Goal: Task Accomplishment & Management: Manage account settings

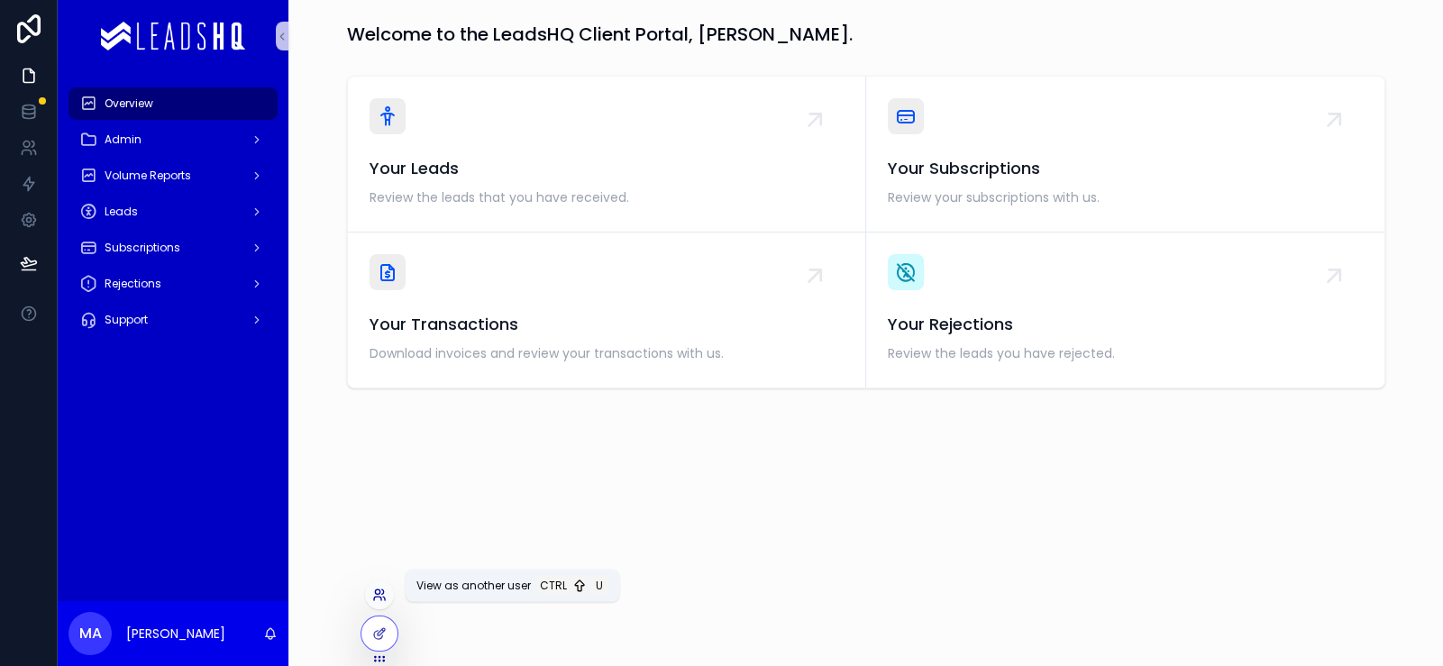
click at [383, 588] on icon at bounding box center [379, 595] width 14 height 14
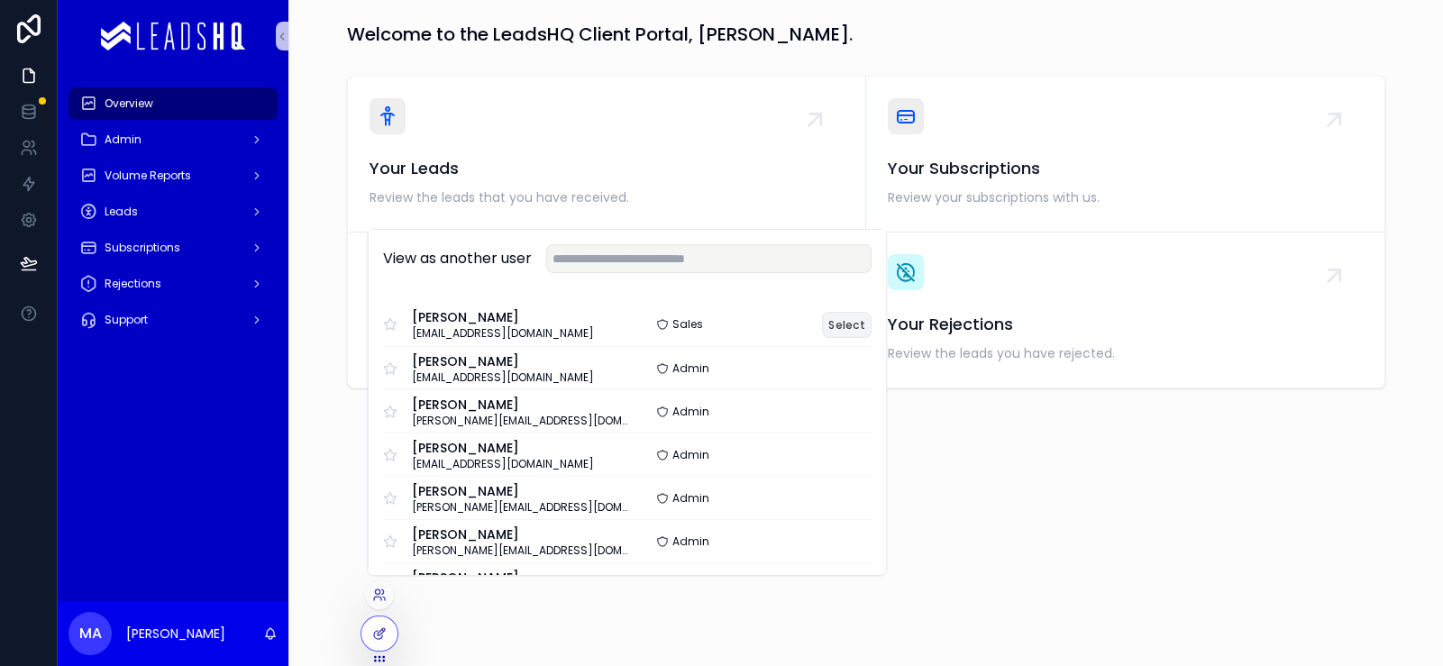
click at [872, 312] on button "Select" at bounding box center [847, 325] width 50 height 26
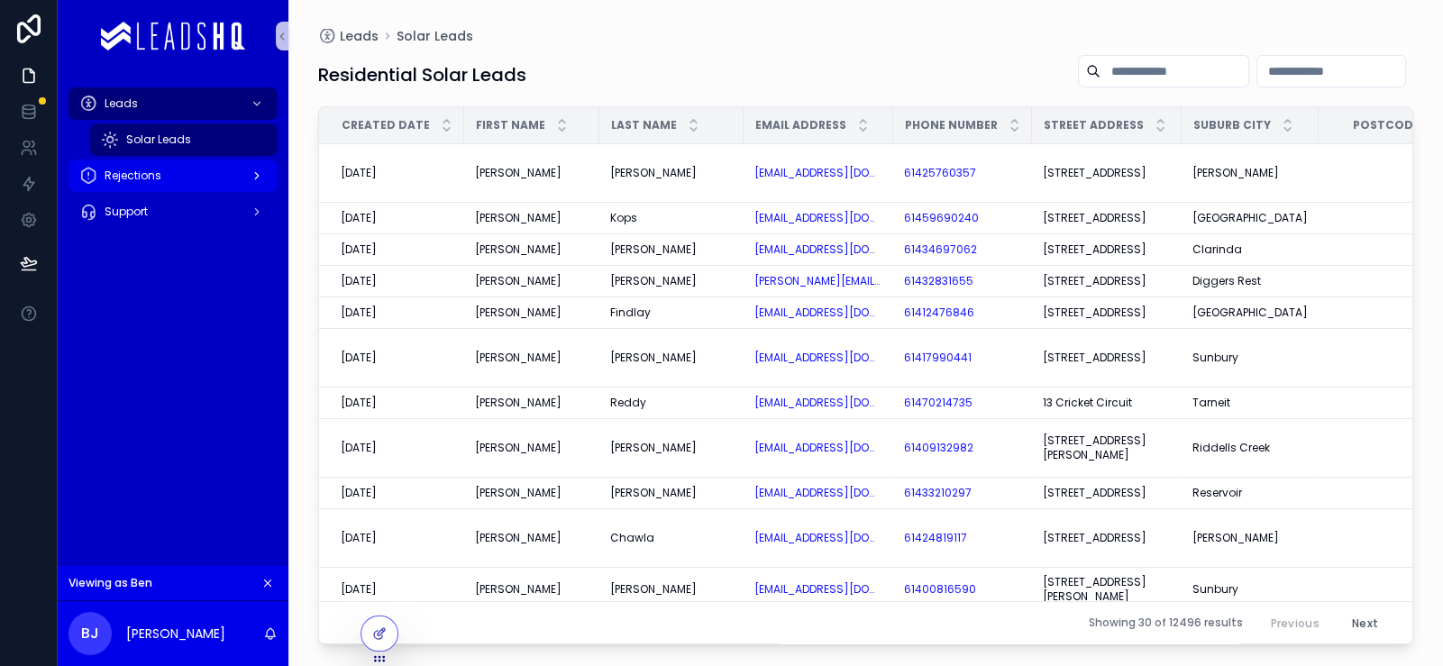
click at [203, 190] on div "Rejections" at bounding box center [173, 175] width 188 height 29
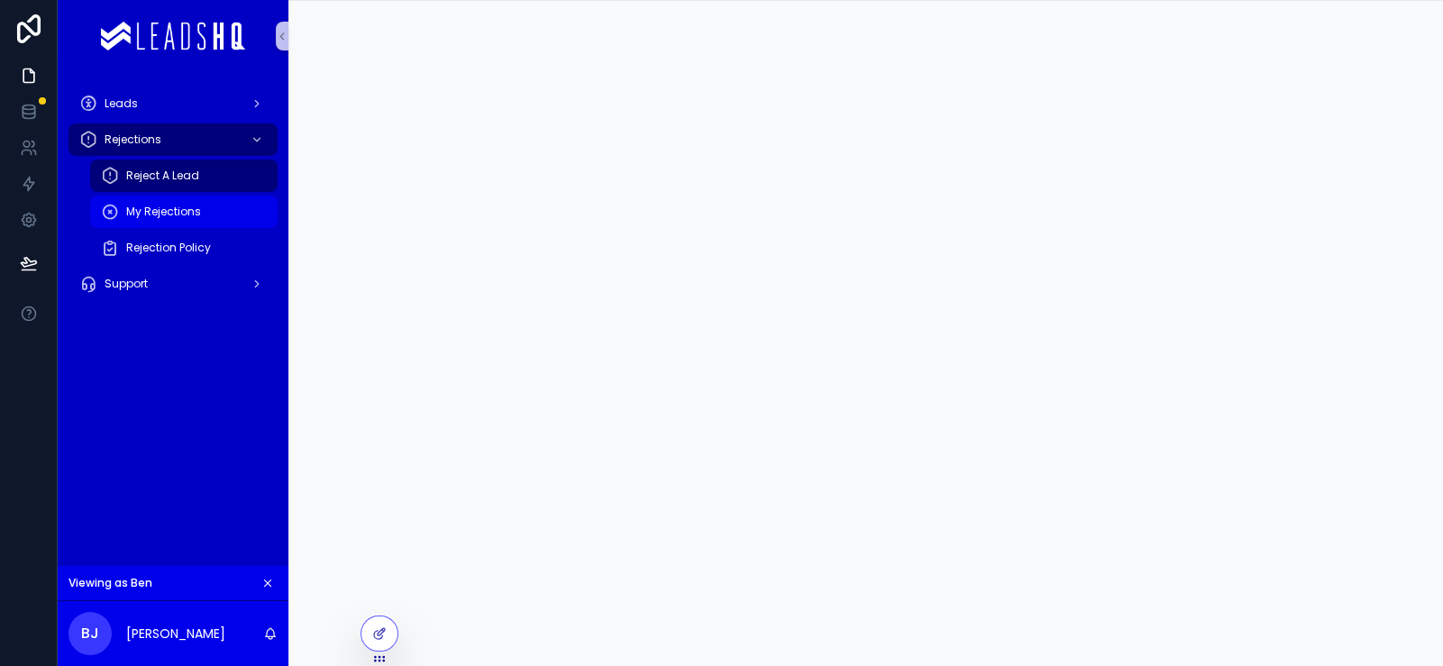
click at [213, 226] on div "My Rejections" at bounding box center [184, 211] width 166 height 29
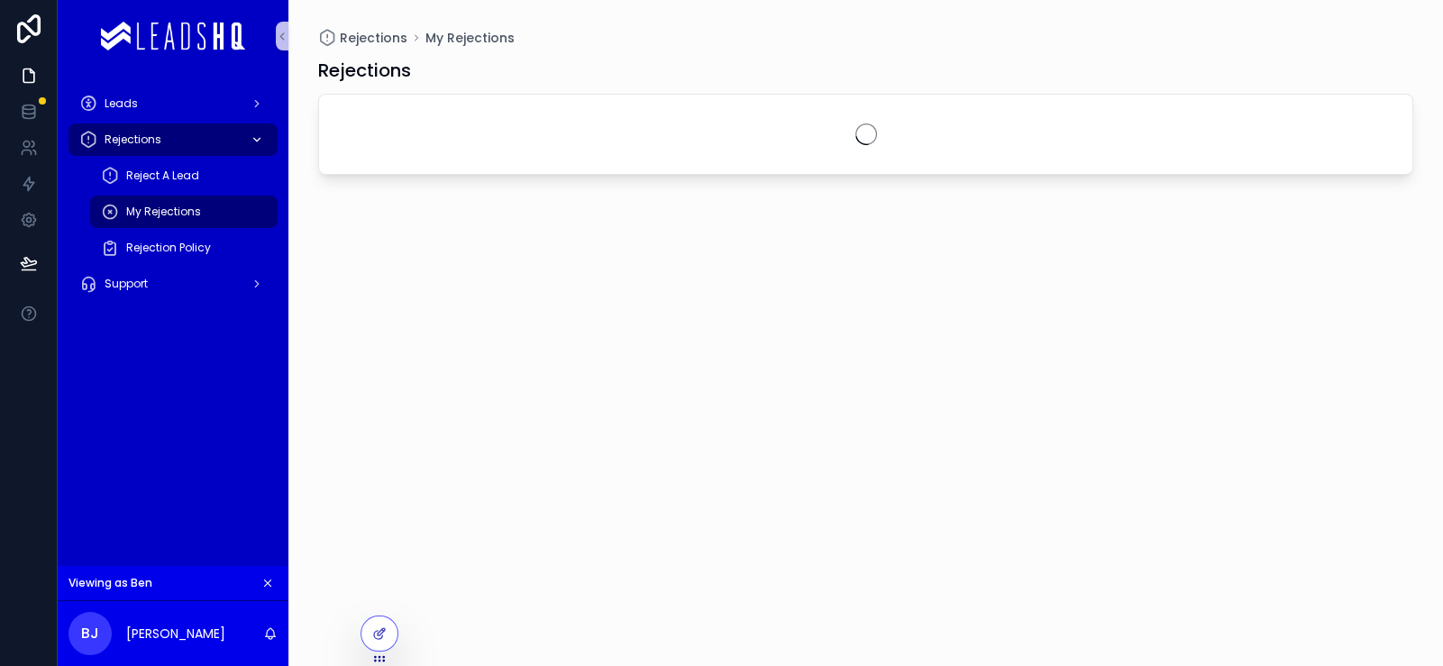
click at [253, 154] on div "Rejections" at bounding box center [173, 139] width 188 height 29
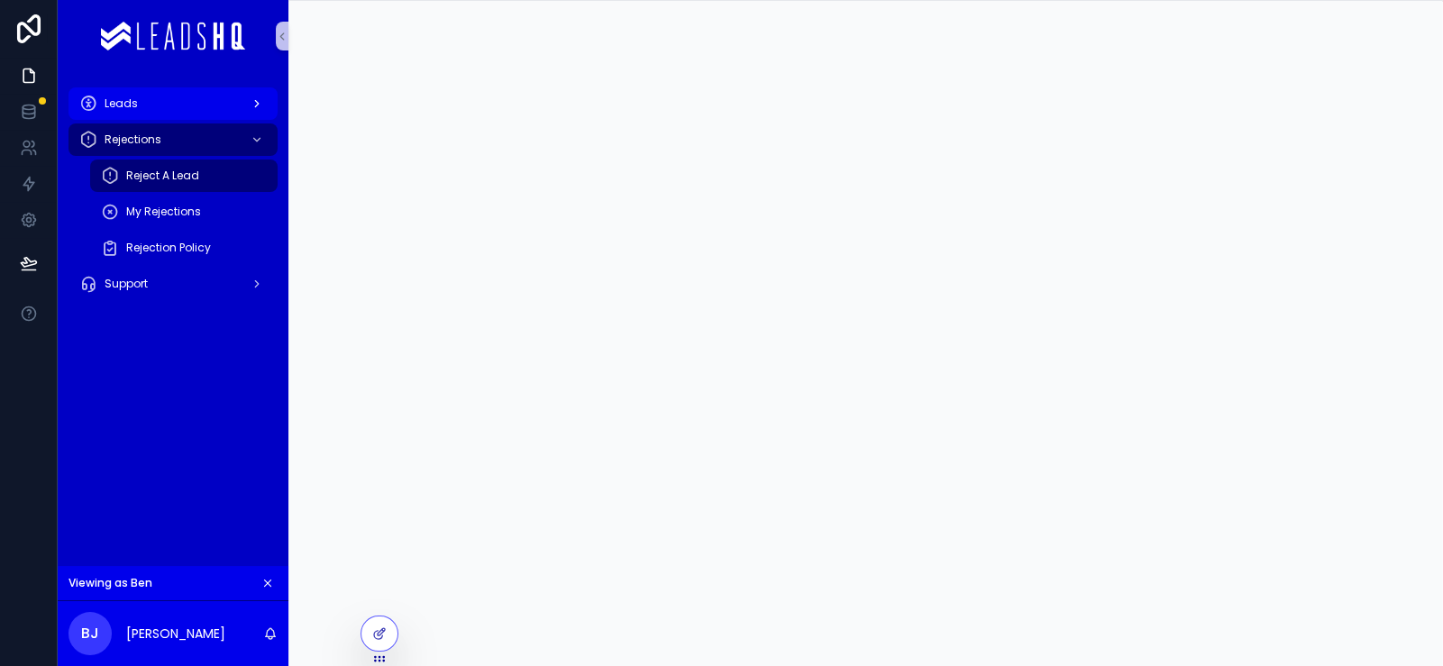
click at [267, 118] on div "Leads" at bounding box center [173, 103] width 188 height 29
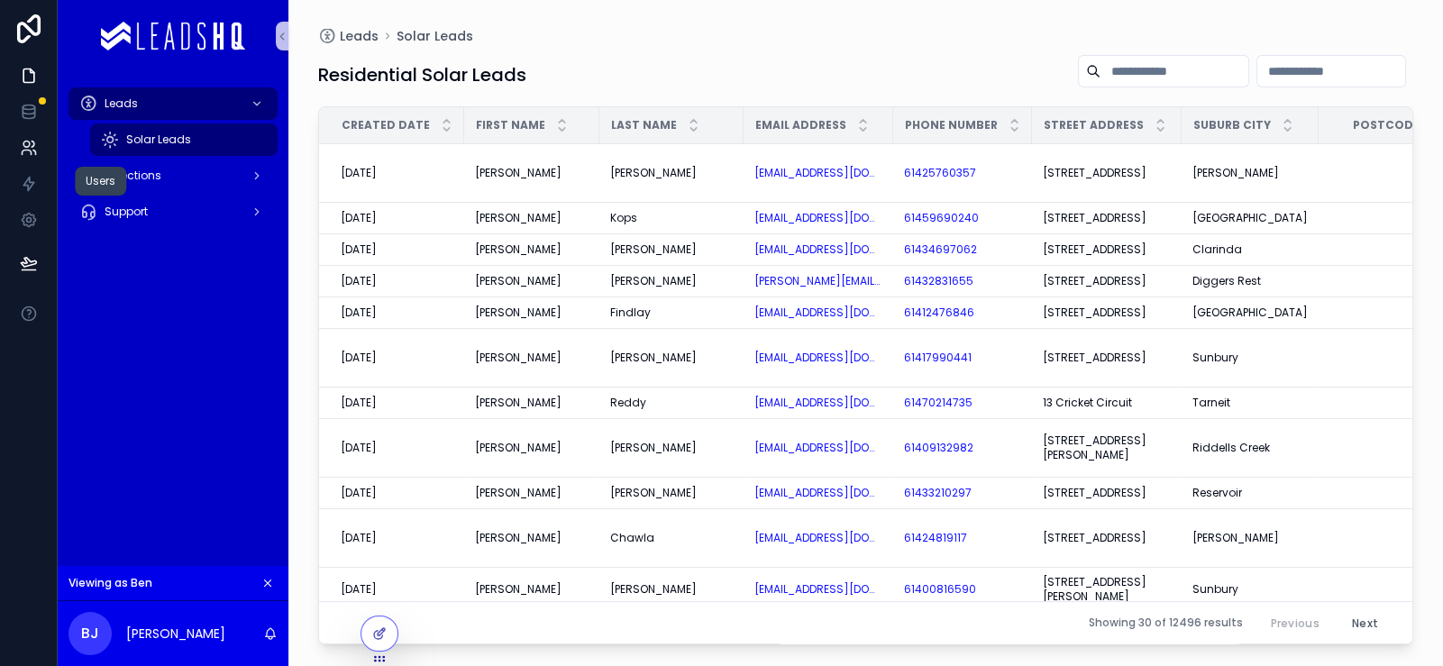
click at [47, 166] on link at bounding box center [28, 148] width 57 height 36
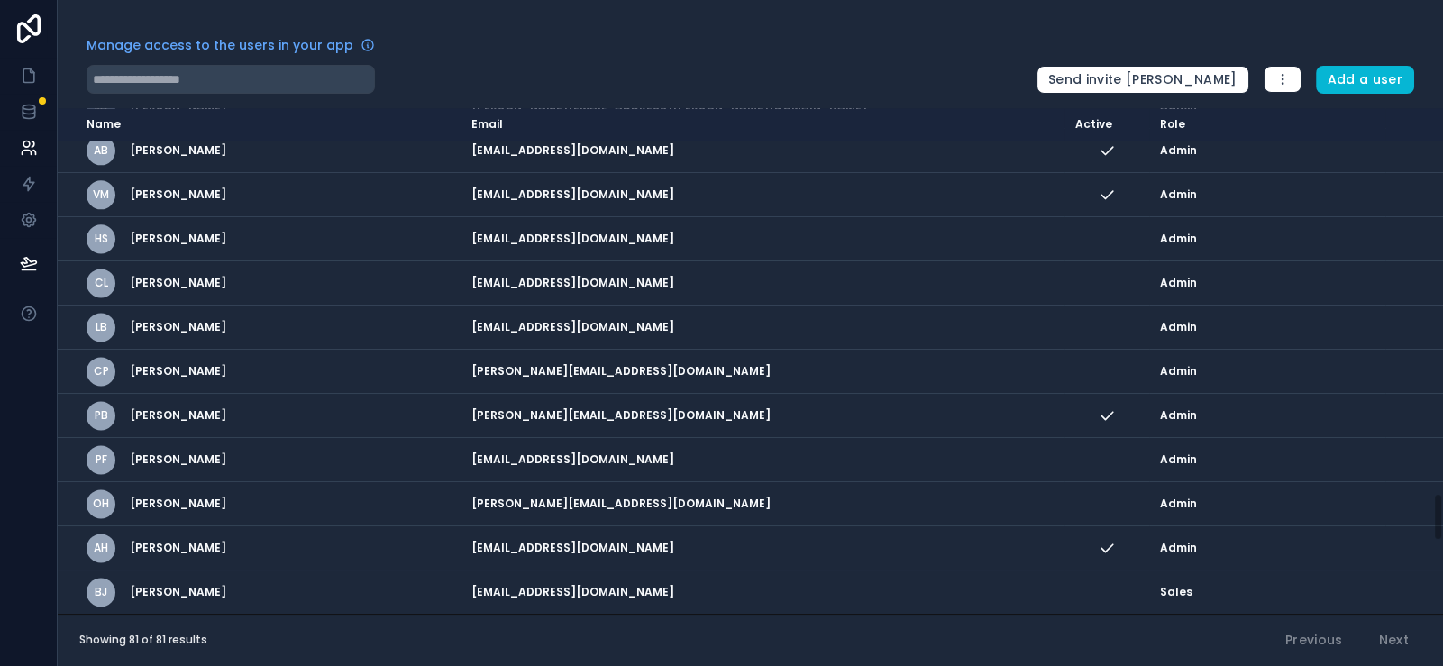
scroll to position [4016, 0]
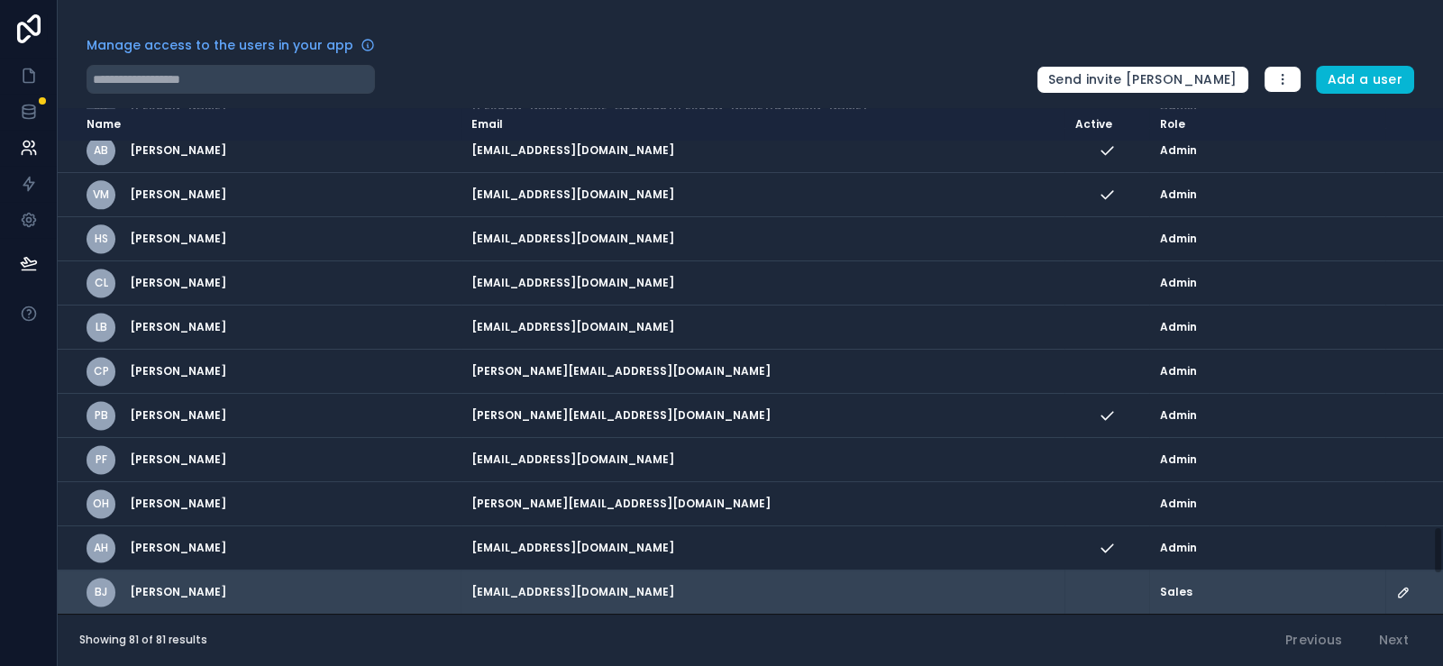
click at [1397, 585] on icon "scrollable content" at bounding box center [1404, 592] width 14 height 14
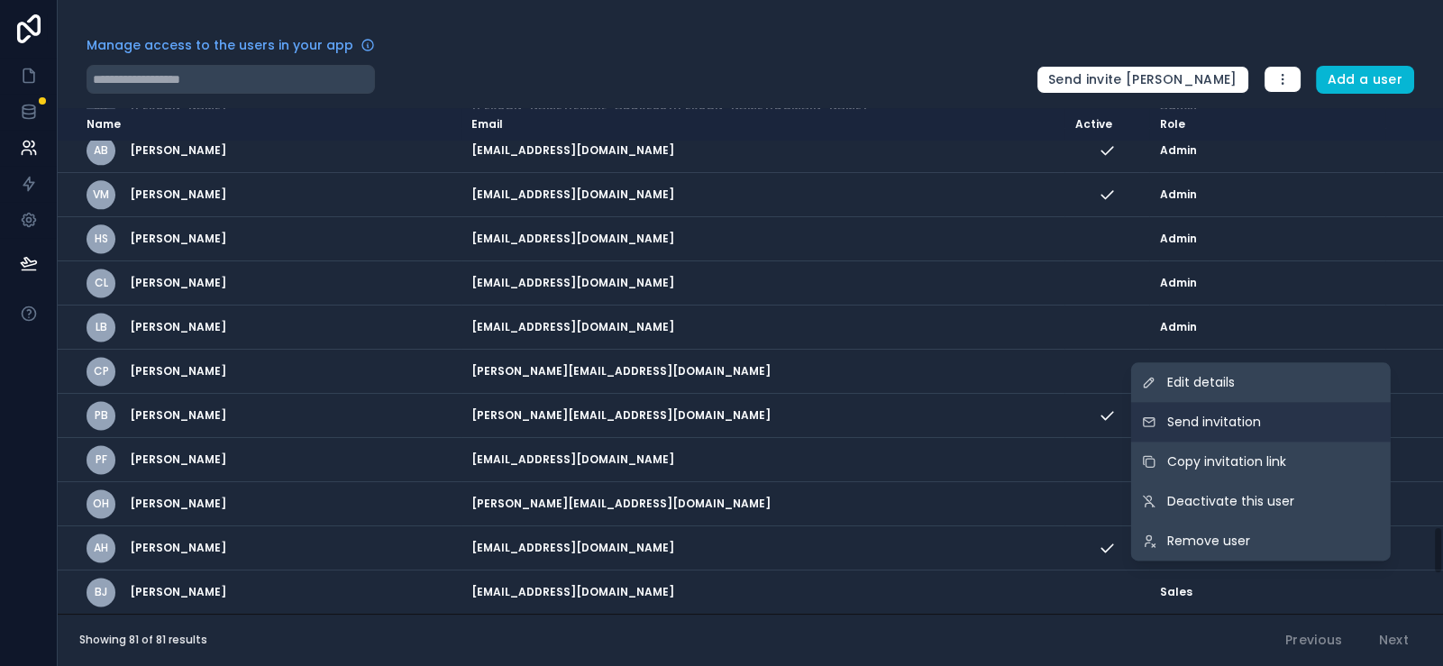
click at [1349, 402] on button "Send invitation" at bounding box center [1261, 422] width 260 height 40
